Goal: Communication & Community: Answer question/provide support

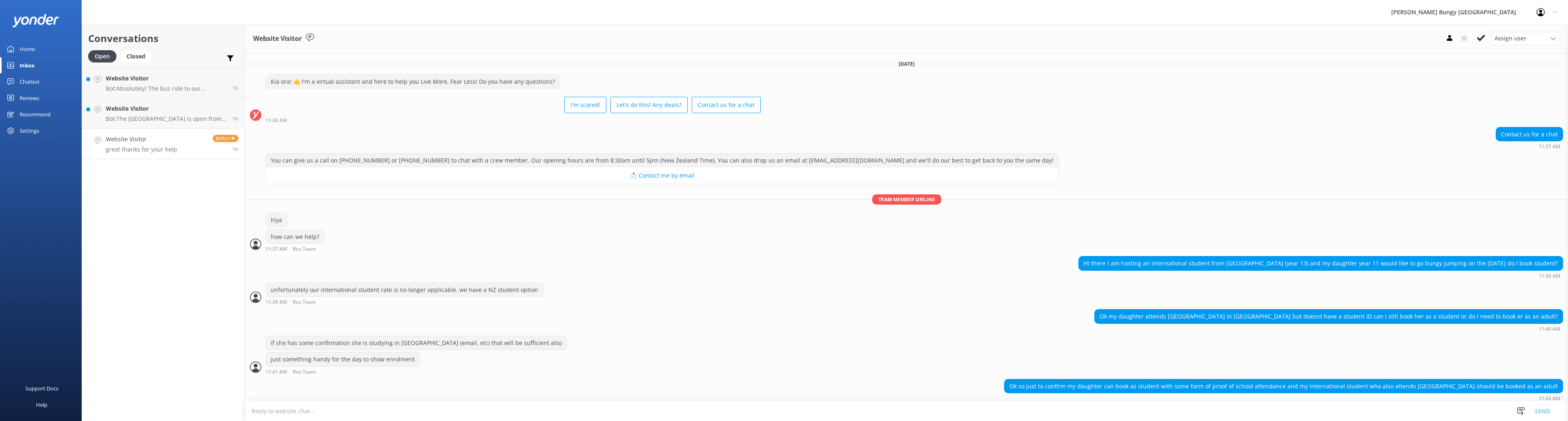
scroll to position [74, 0]
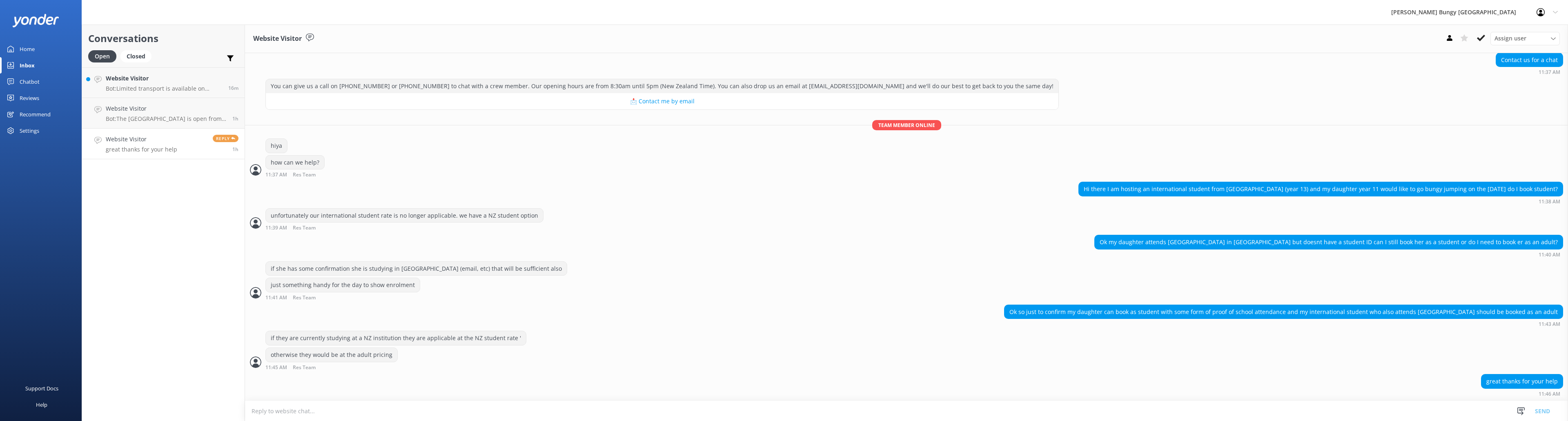
click at [151, 144] on h4 "Website Visitor" at bounding box center [141, 139] width 71 height 9
click at [158, 148] on p "great thanks for your help" at bounding box center [141, 149] width 71 height 7
click at [1479, 36] on icon at bounding box center [1480, 38] width 8 height 8
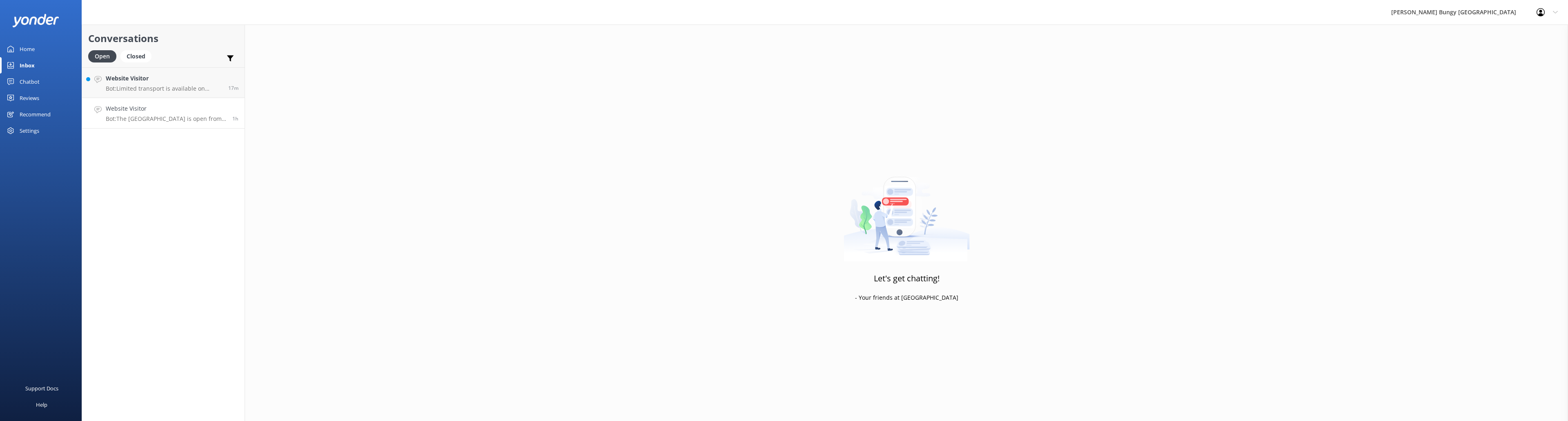
click at [175, 115] on p "Bot: The [GEOGRAPHIC_DATA] Climb is open from 10am to 4pm, 7 days a week, 364 d…" at bounding box center [166, 119] width 121 height 7
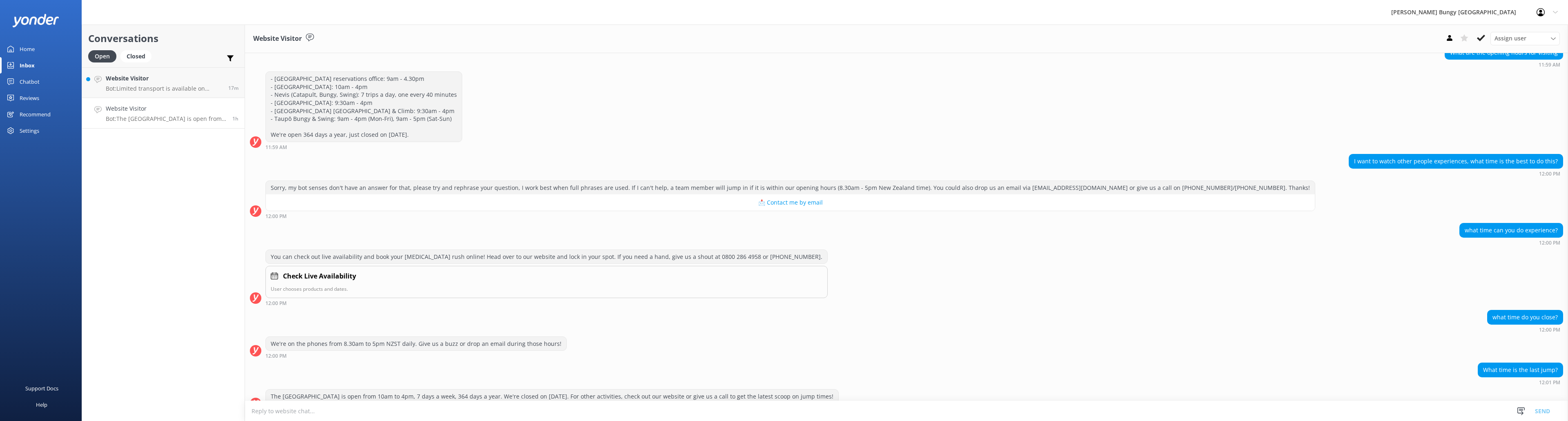
scroll to position [96, 0]
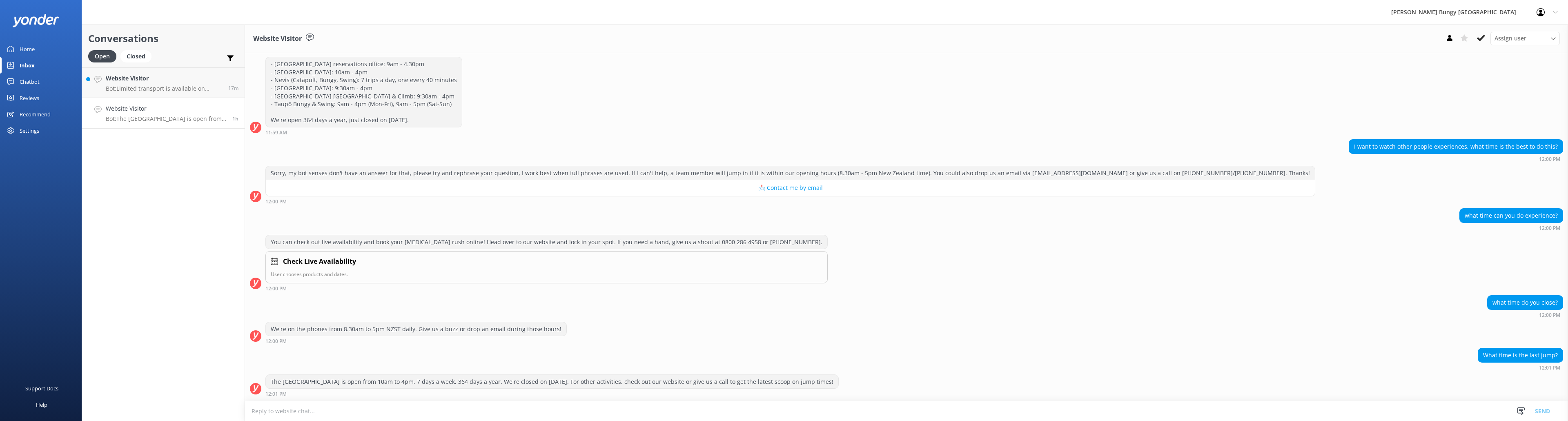
click at [497, 411] on textarea at bounding box center [906, 411] width 1323 height 20
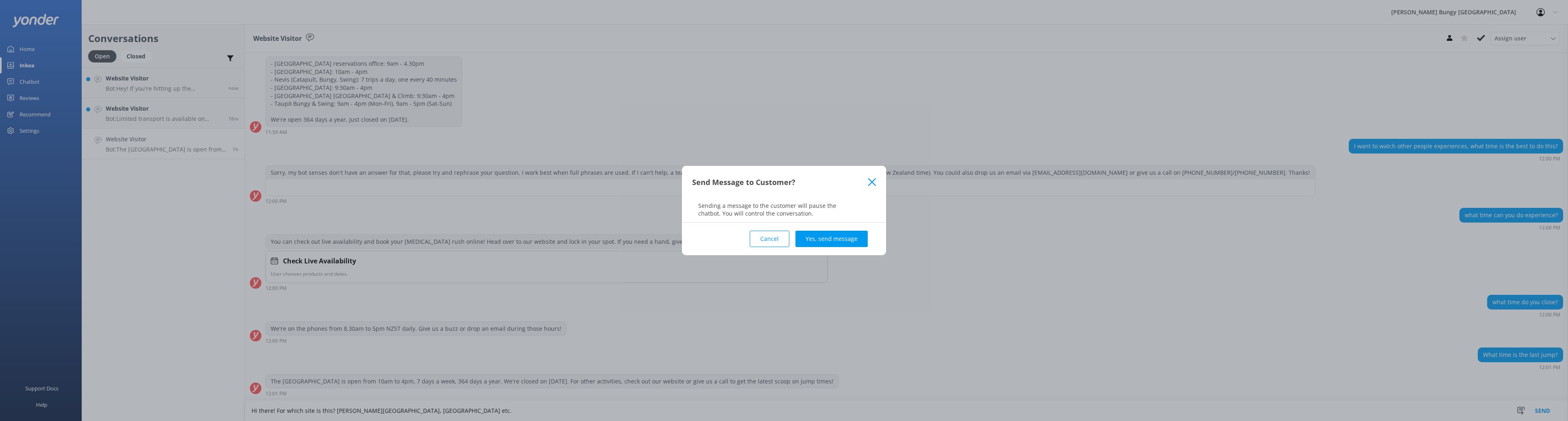
type textarea "Hi there! For which site is this? [PERSON_NAME][GEOGRAPHIC_DATA], [GEOGRAPHIC_D…"
click at [829, 230] on div "Cancel Yes, send message" at bounding box center [784, 239] width 184 height 33
click at [828, 232] on button "Yes, send message" at bounding box center [831, 238] width 72 height 16
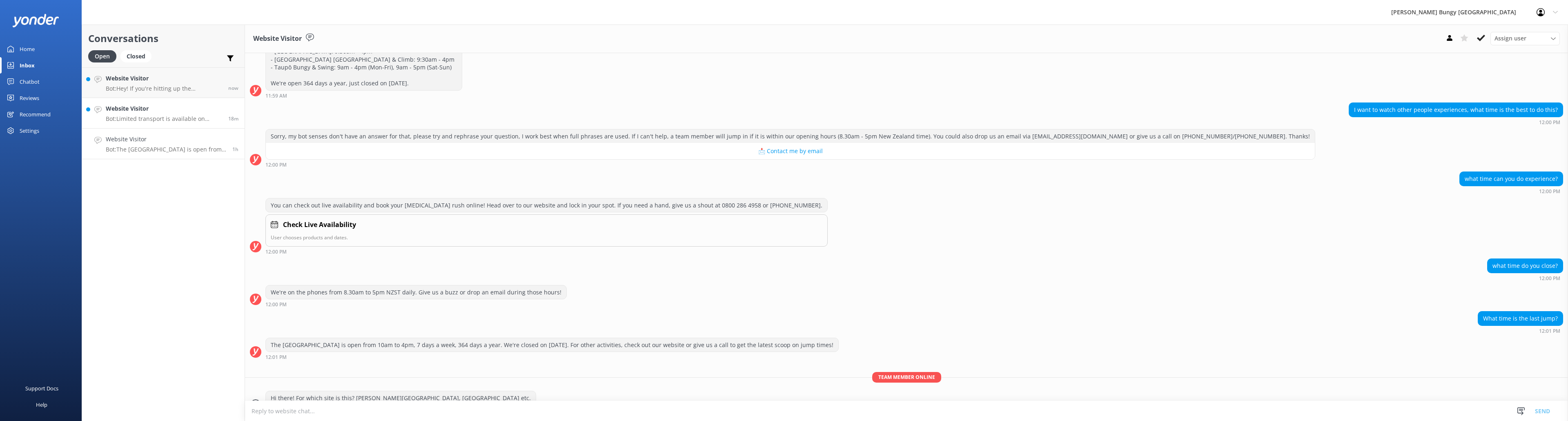
scroll to position [150, 0]
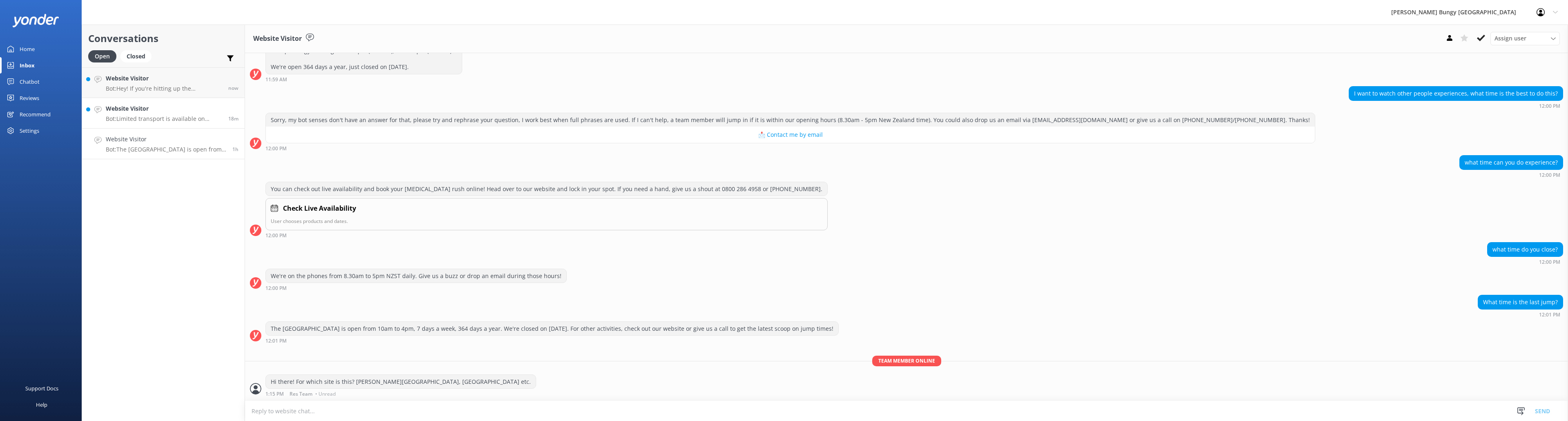
click at [174, 117] on p "Bot: Limited transport is available on select days for the [GEOGRAPHIC_DATA]. I…" at bounding box center [164, 119] width 116 height 7
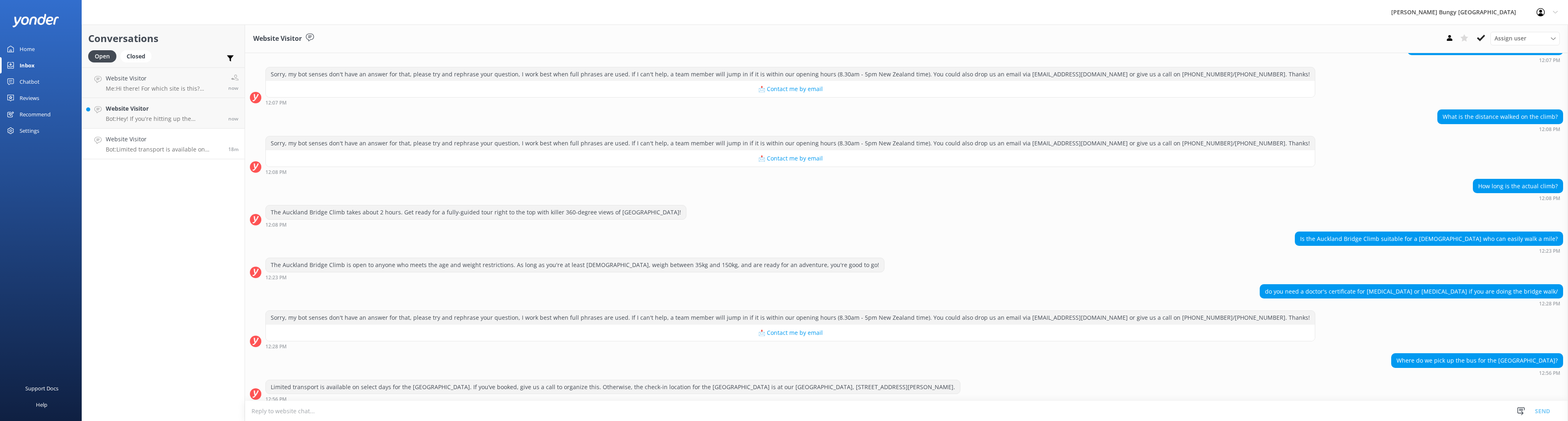
scroll to position [250, 0]
